Goal: Navigation & Orientation: Go to known website

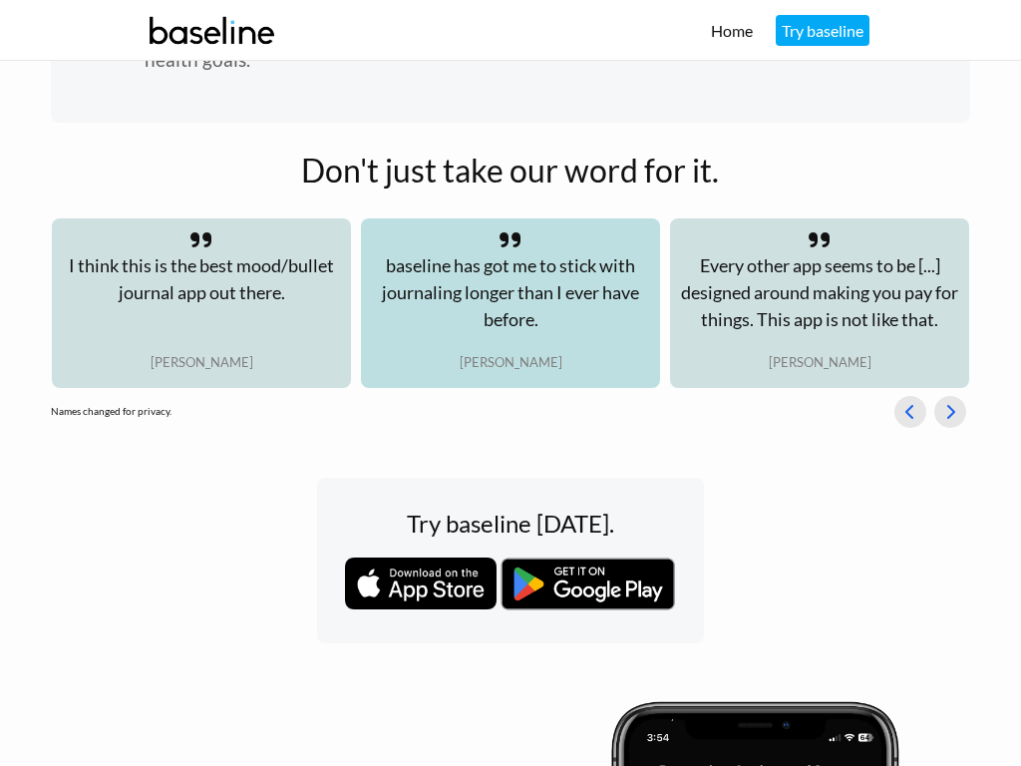
scroll to position [3029, 0]
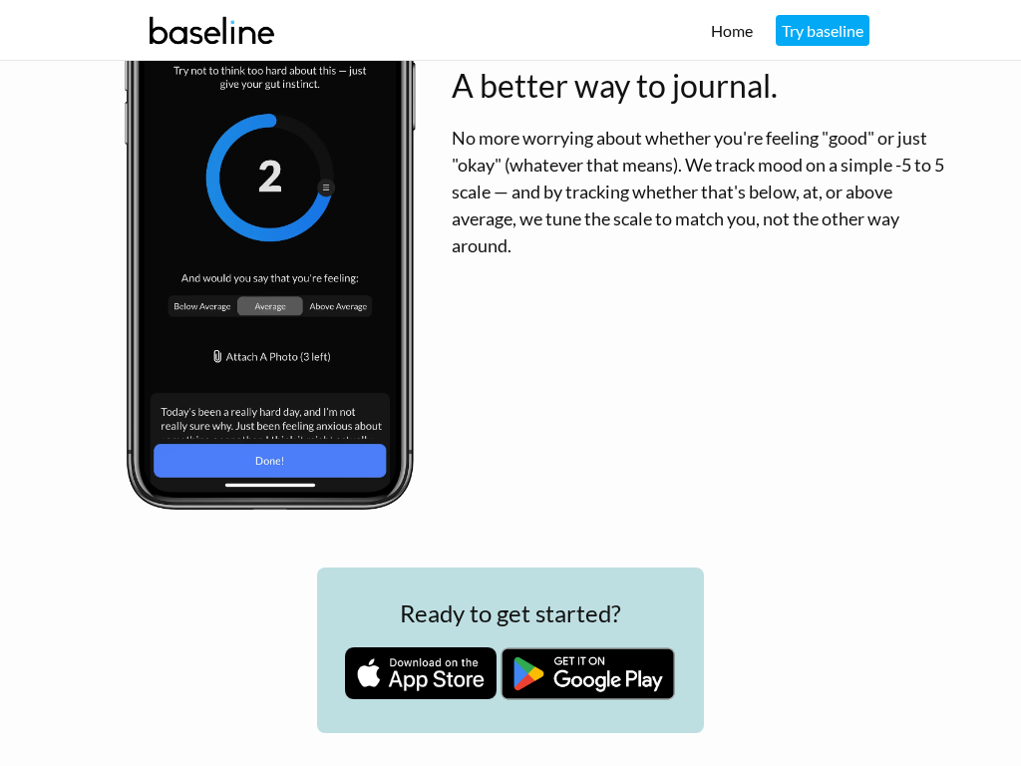
scroll to position [3029, 0]
